Goal: Transaction & Acquisition: Purchase product/service

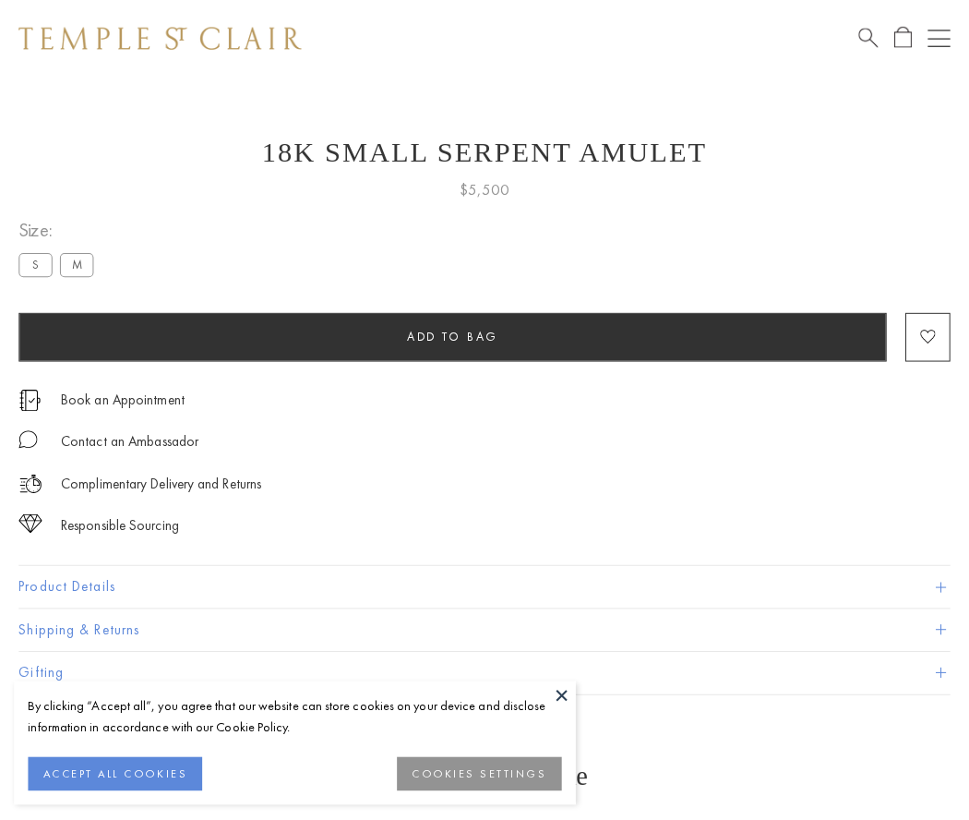
scroll to position [74, 0]
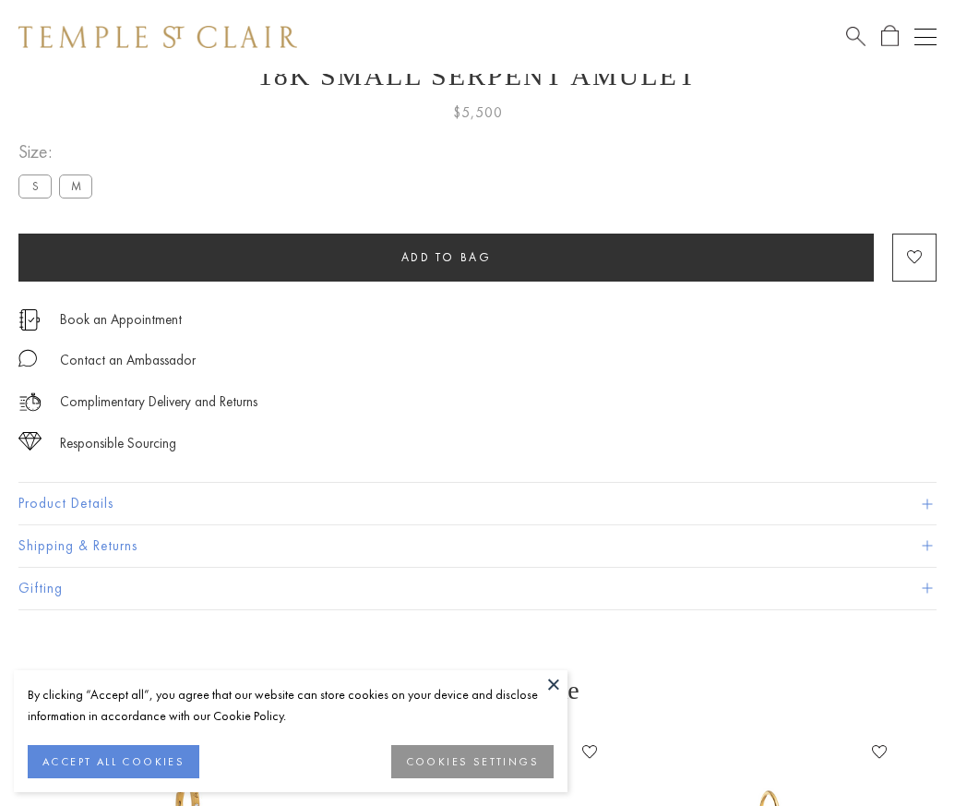
click at [446, 257] on span "Add to bag" at bounding box center [447, 257] width 90 height 16
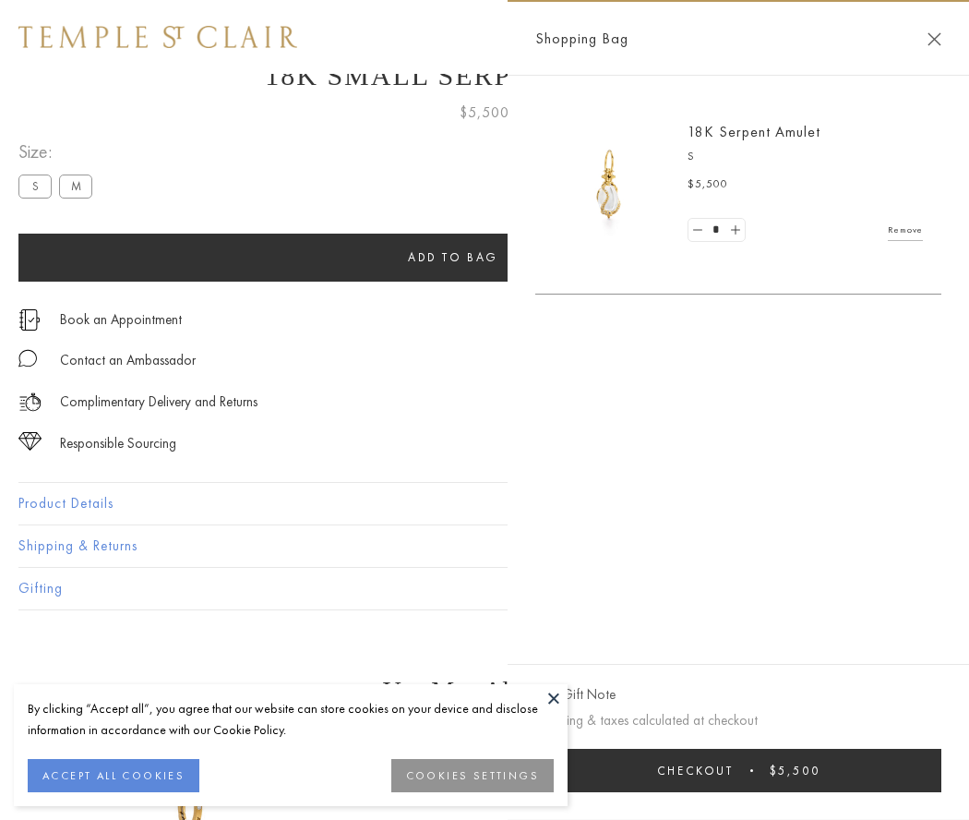
click at [739, 770] on button "Checkout $5,500" at bounding box center [738, 770] width 406 height 43
